Goal: Task Accomplishment & Management: Manage account settings

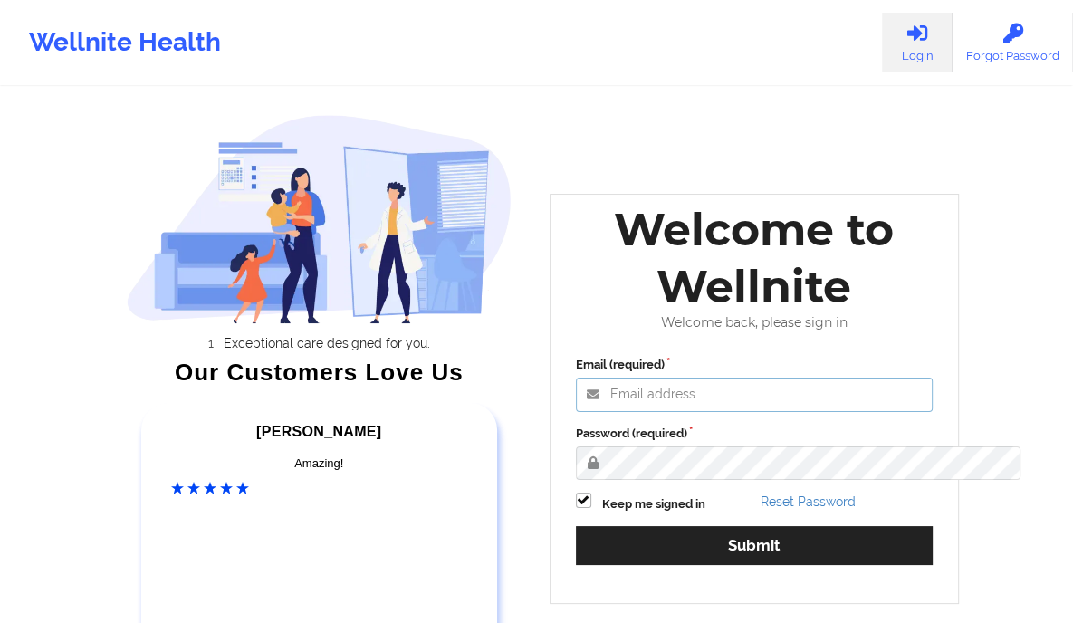
click at [666, 408] on input "Email (required)" at bounding box center [755, 395] width 358 height 34
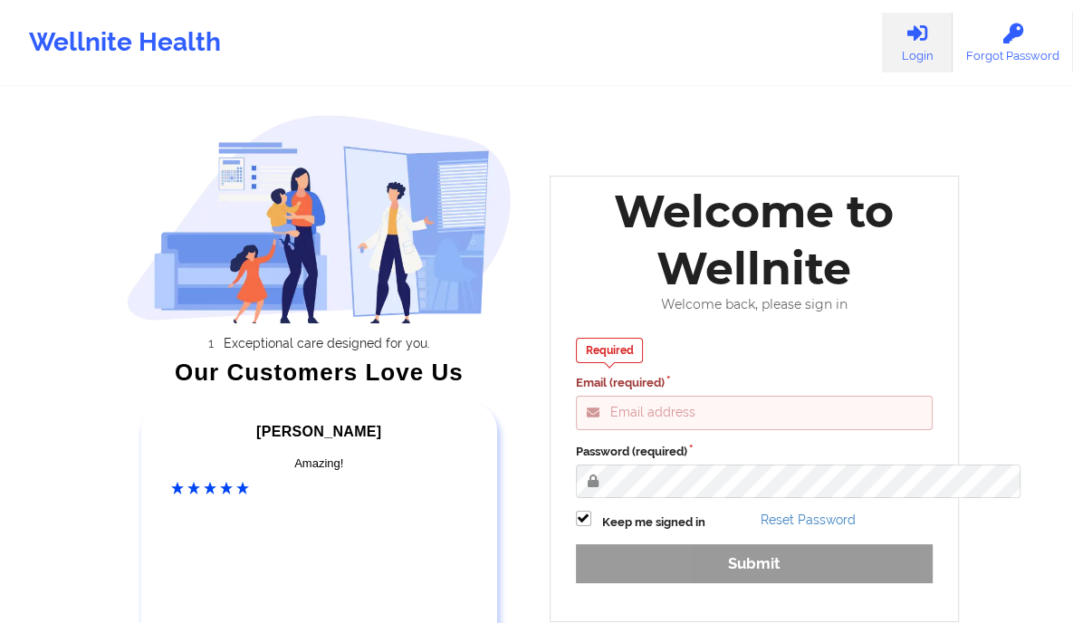
type input "[PERSON_NAME][EMAIL_ADDRESS][DOMAIN_NAME]"
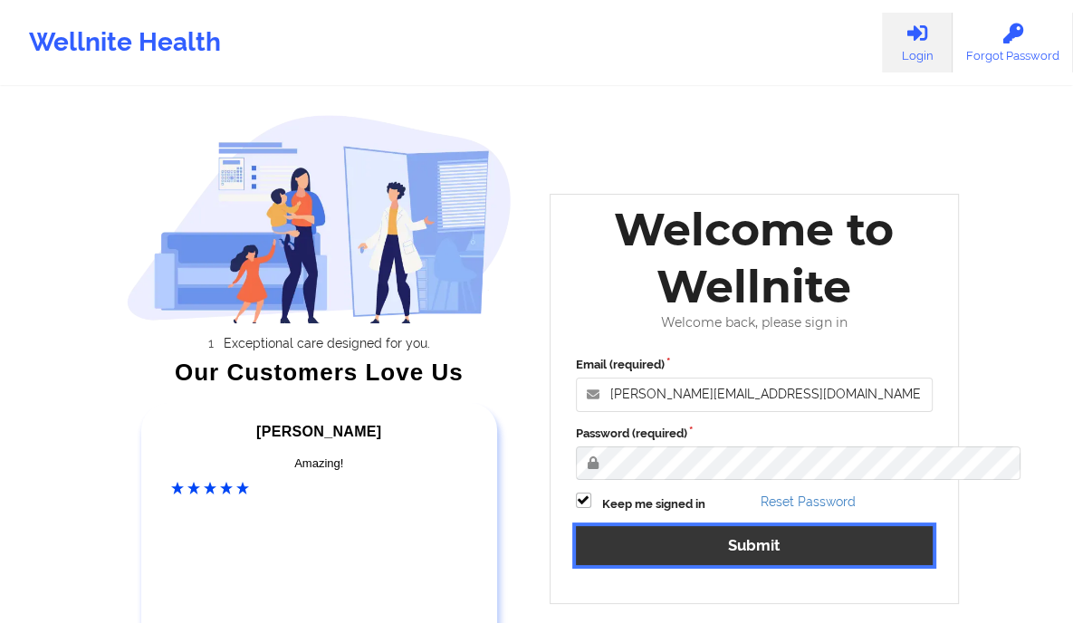
click at [702, 565] on button "Submit" at bounding box center [755, 545] width 358 height 39
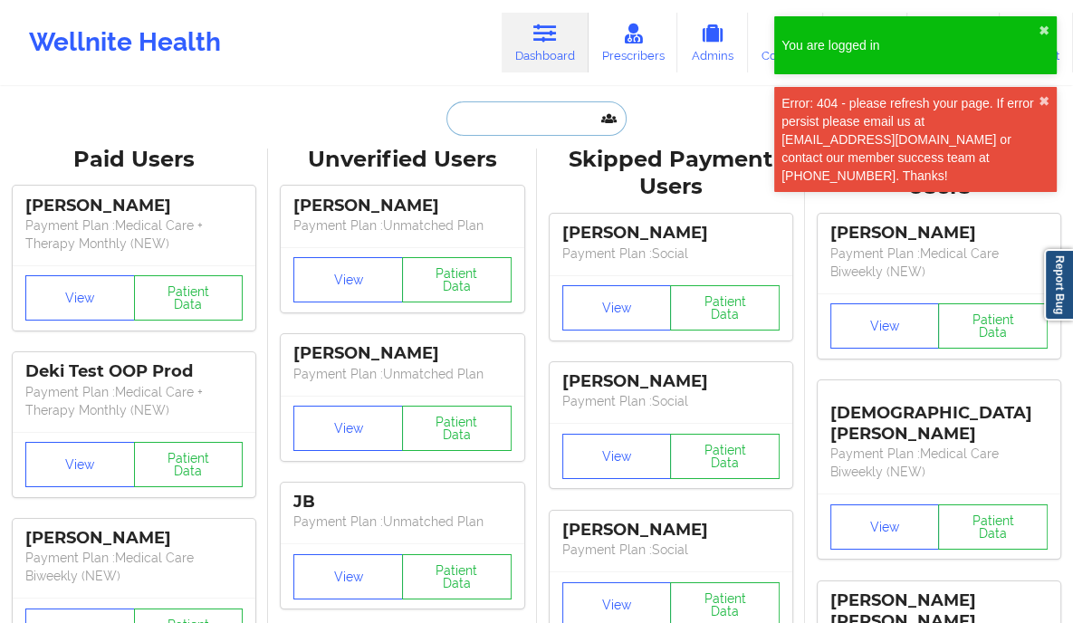
click at [518, 128] on input "text" at bounding box center [535, 118] width 179 height 34
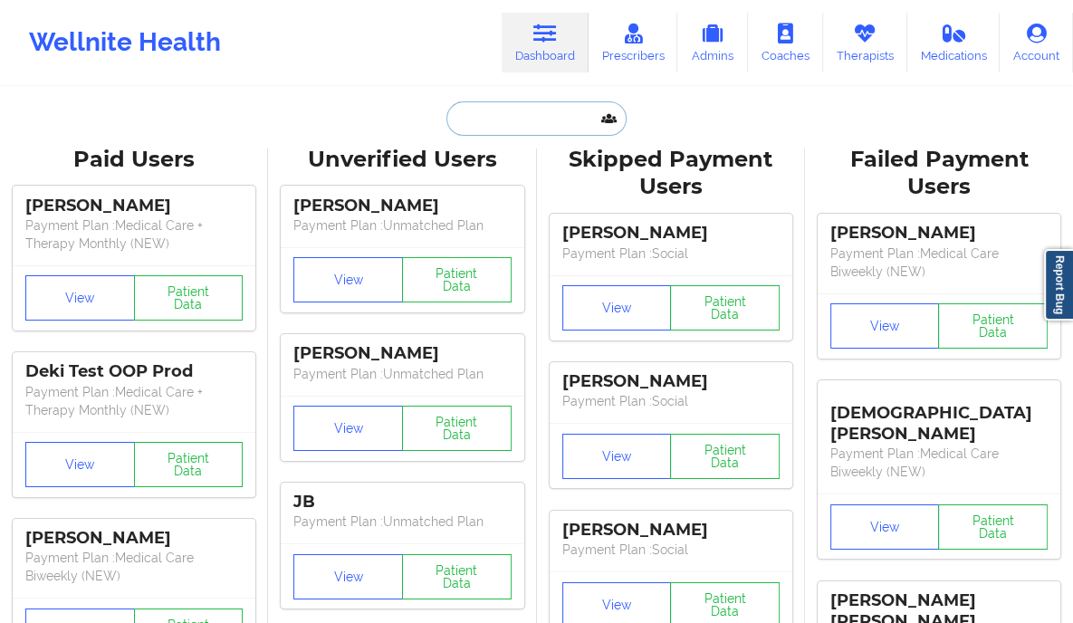
paste input "[PERSON_NAME]"
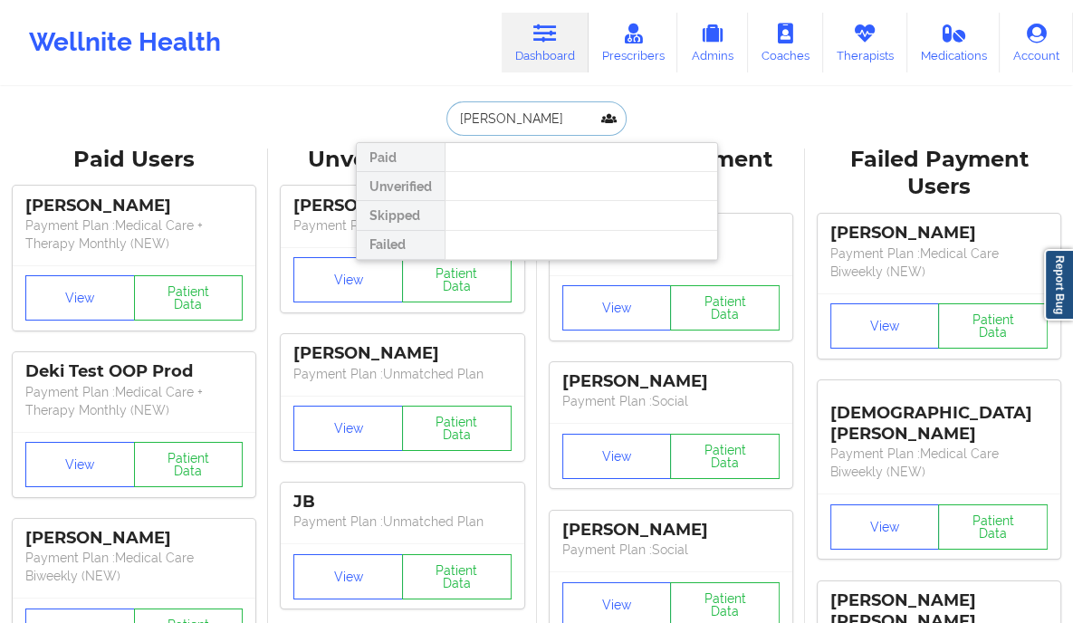
click at [560, 114] on input "[PERSON_NAME]" at bounding box center [535, 118] width 179 height 34
paste input "[PERSON_NAME]"
type input "[PERSON_NAME]"
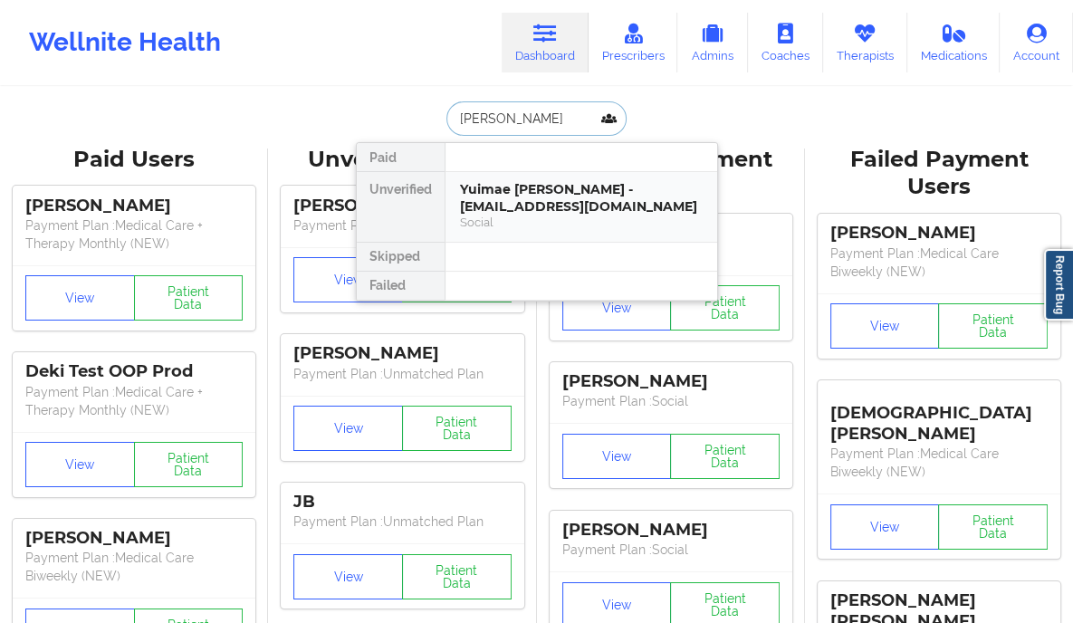
click at [637, 198] on div "Yuimae [PERSON_NAME] - [EMAIL_ADDRESS][DOMAIN_NAME]" at bounding box center [581, 198] width 243 height 34
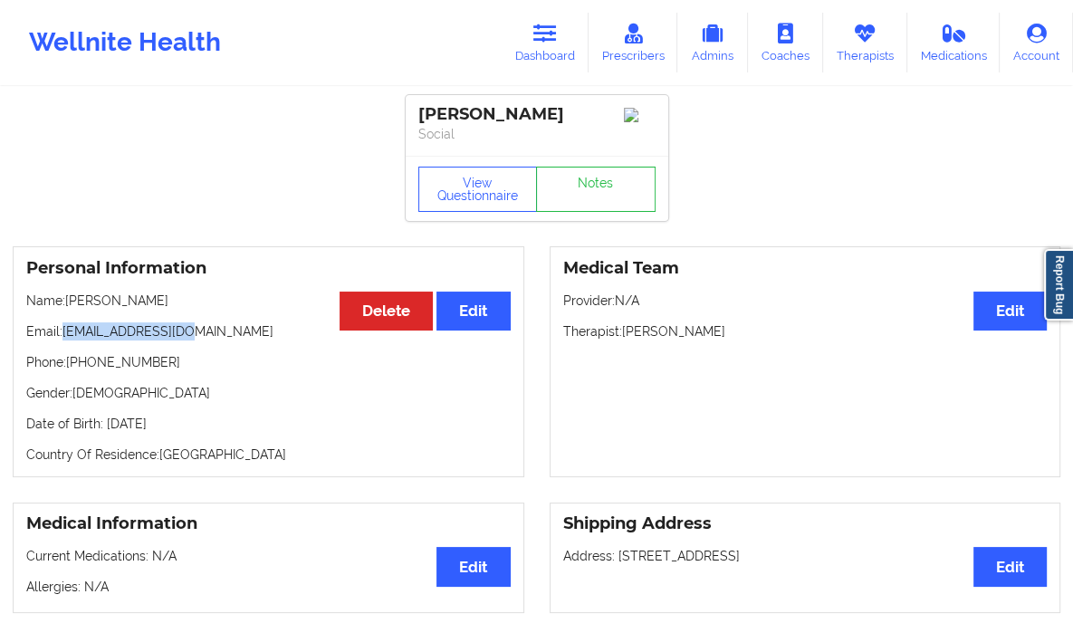
drag, startPoint x: 203, startPoint y: 336, endPoint x: 62, endPoint y: 340, distance: 141.3
click at [62, 340] on p "Email: [EMAIL_ADDRESS][DOMAIN_NAME]" at bounding box center [268, 331] width 484 height 18
copy p "[EMAIL_ADDRESS][DOMAIN_NAME]"
click at [873, 45] on link "Therapists" at bounding box center [865, 43] width 84 height 60
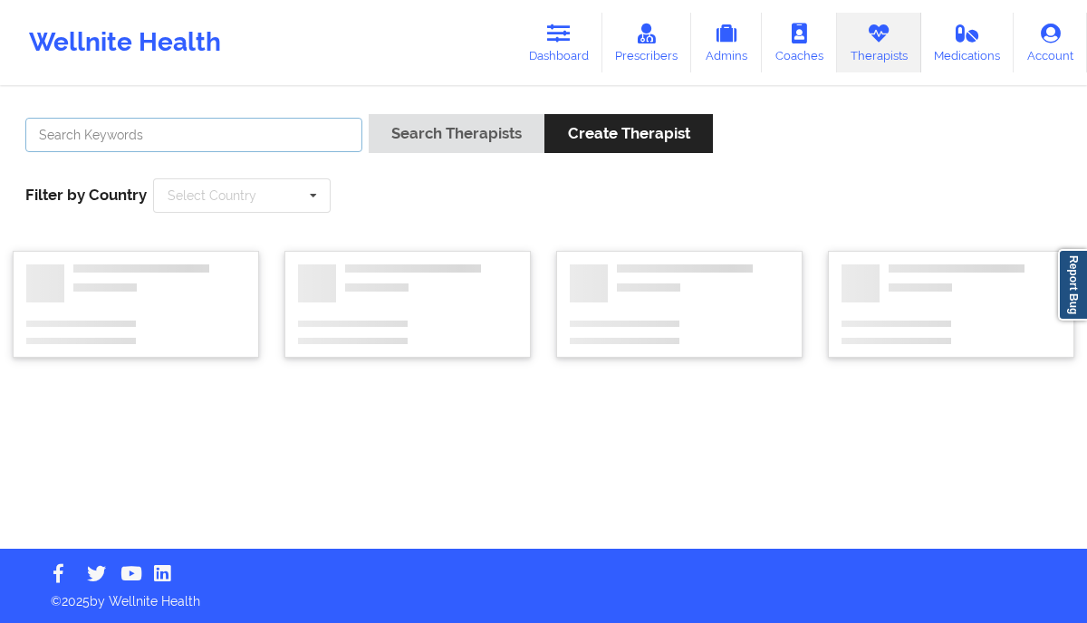
click at [202, 124] on input "text" at bounding box center [193, 135] width 337 height 34
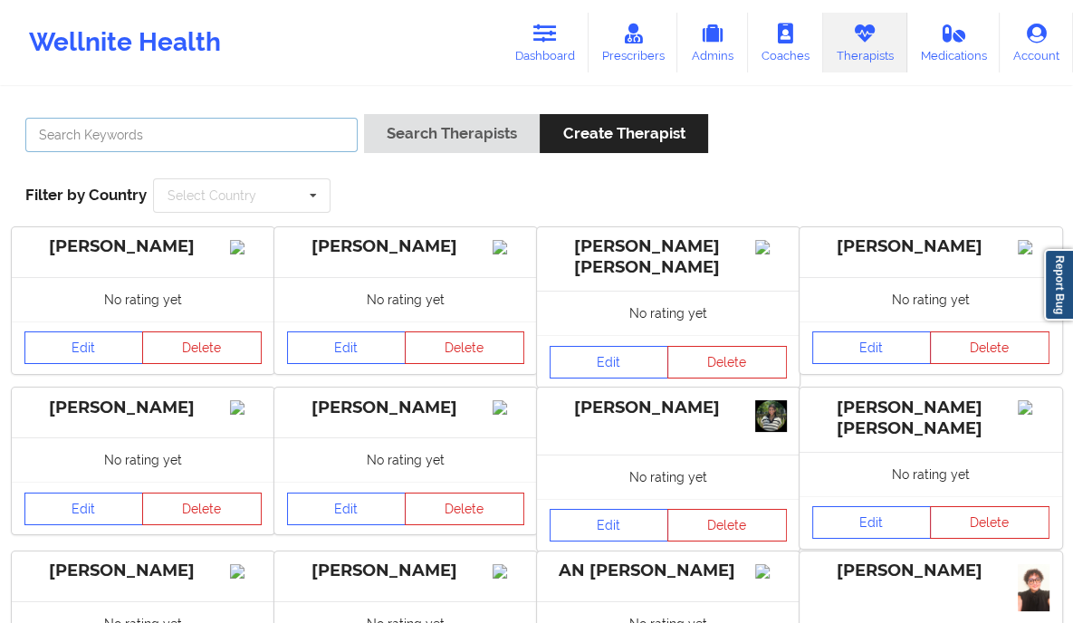
paste input "[PERSON_NAME]"
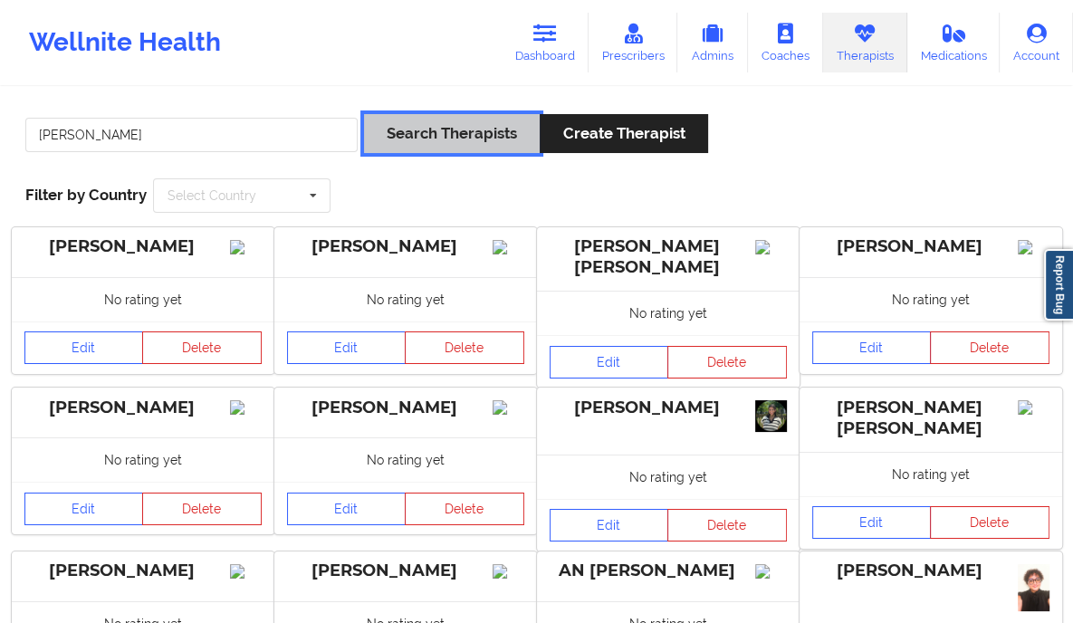
click at [416, 114] on button "Search Therapists" at bounding box center [452, 133] width 176 height 39
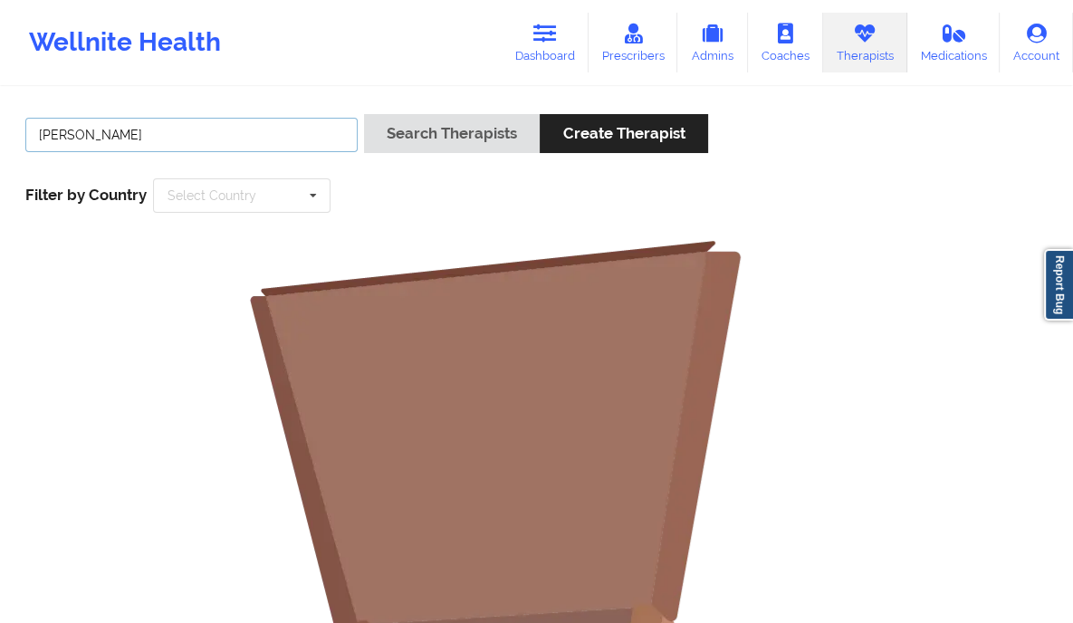
click at [201, 120] on input "[PERSON_NAME]" at bounding box center [191, 135] width 332 height 34
click at [44, 137] on input "[PERSON_NAME]" at bounding box center [191, 135] width 332 height 34
click at [133, 134] on input "[PERSON_NAME]" at bounding box center [191, 135] width 332 height 34
type input "[PERSON_NAME]"
click at [364, 114] on button "Search Therapists" at bounding box center [452, 133] width 176 height 39
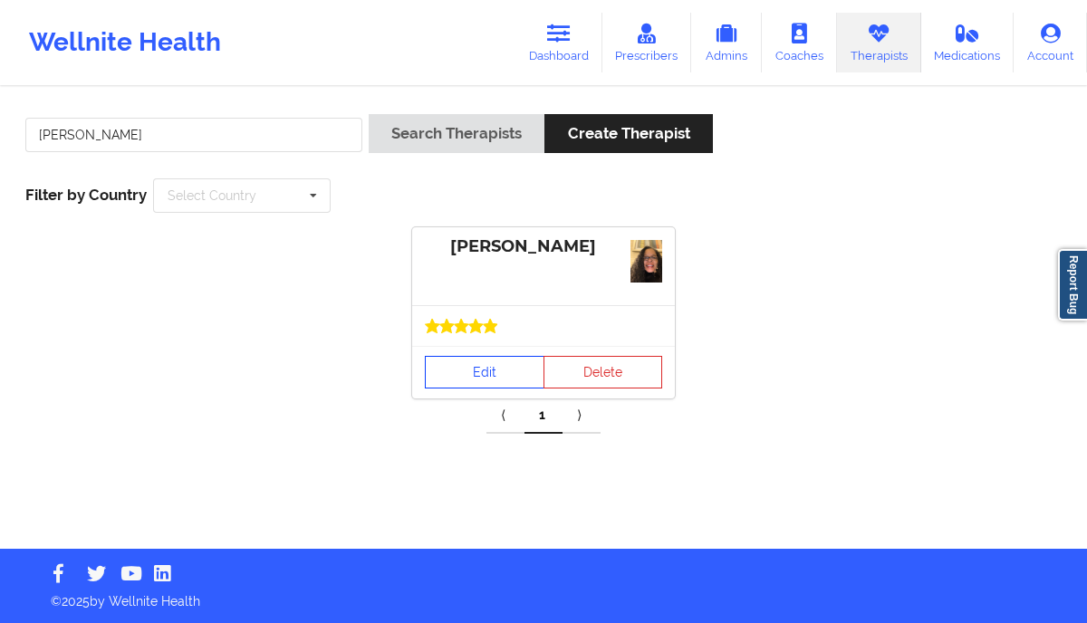
click at [451, 370] on link "Edit" at bounding box center [485, 372] width 120 height 33
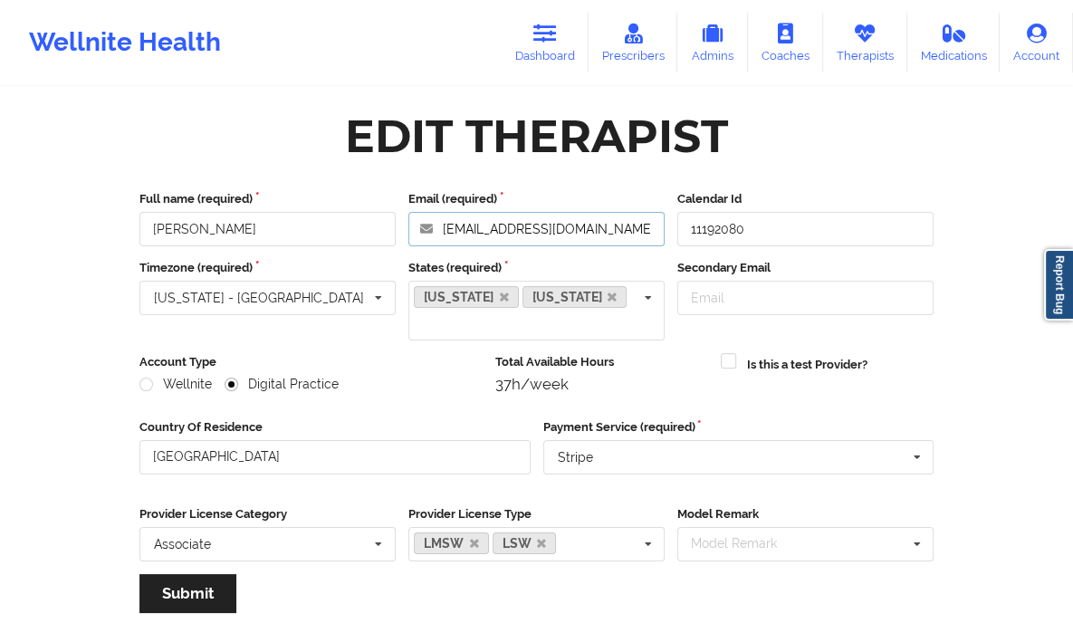
click at [467, 228] on input "[EMAIL_ADDRESS][DOMAIN_NAME]" at bounding box center [536, 229] width 256 height 34
click at [211, 120] on div "Edit Therapist" at bounding box center [537, 136] width 820 height 57
